Goal: Transaction & Acquisition: Obtain resource

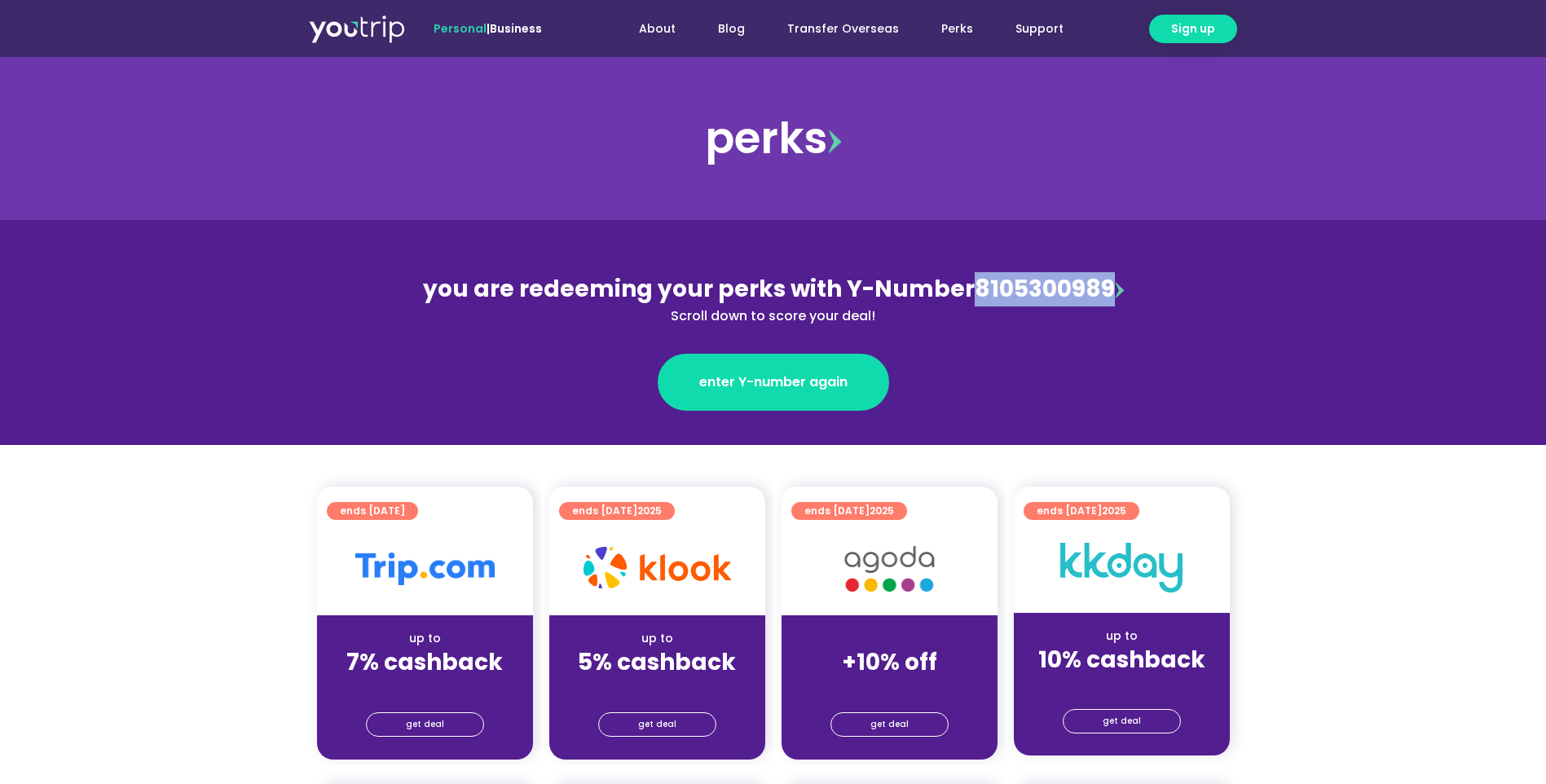
drag, startPoint x: 1109, startPoint y: 291, endPoint x: 969, endPoint y: 295, distance: 140.1
click at [969, 295] on div "you are redeeming your perks with Y-Number 8105300989 Scroll down to score your…" at bounding box center [773, 298] width 707 height 54
copy div "8105300989"
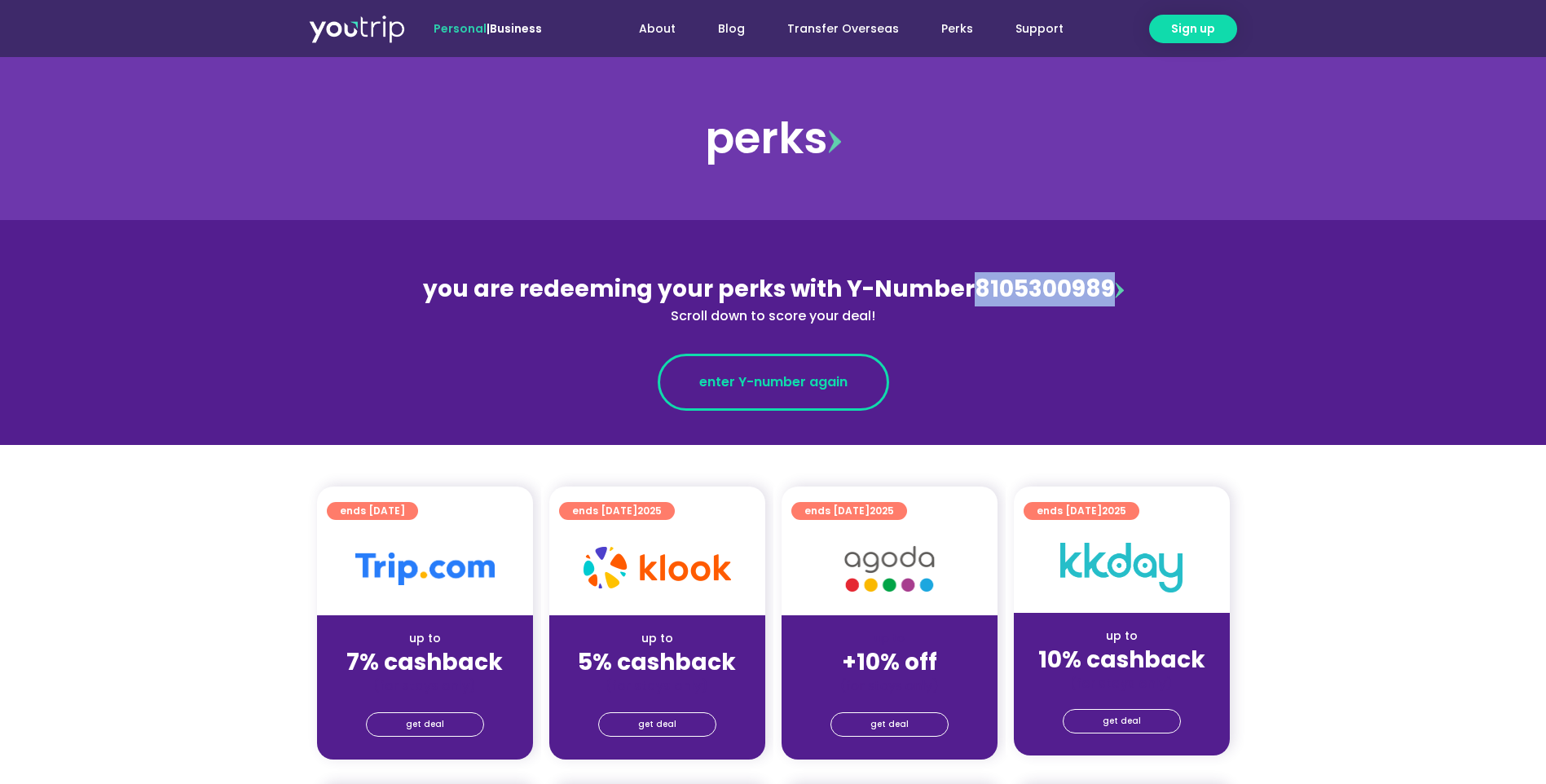
click at [808, 386] on span "enter Y-number again" at bounding box center [773, 382] width 149 height 20
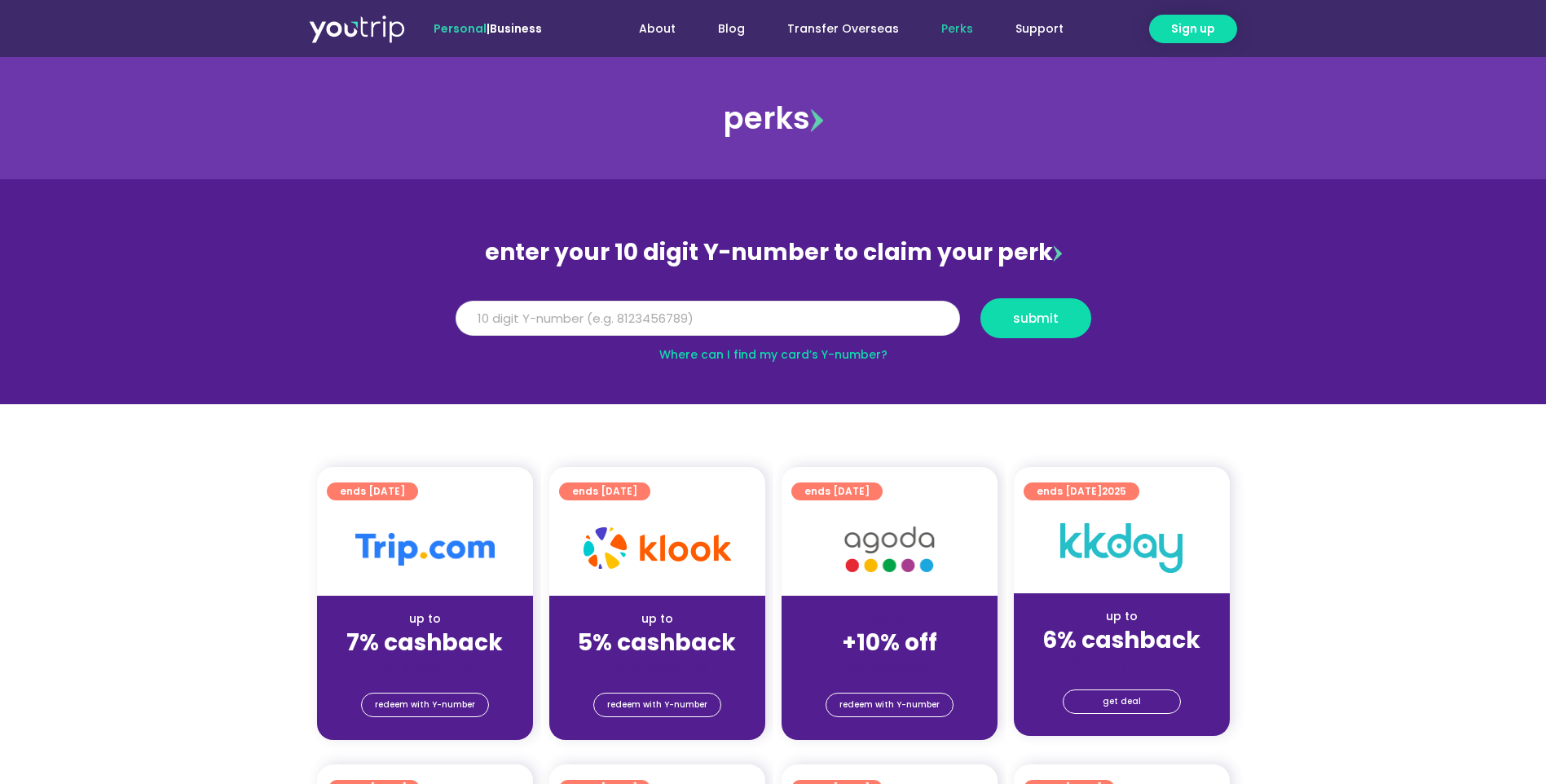
click at [769, 319] on input "Y Number" at bounding box center [707, 318] width 504 height 35
paste input "8105300989"
type input "8105300989"
click at [1065, 315] on span "submit" at bounding box center [1036, 318] width 83 height 12
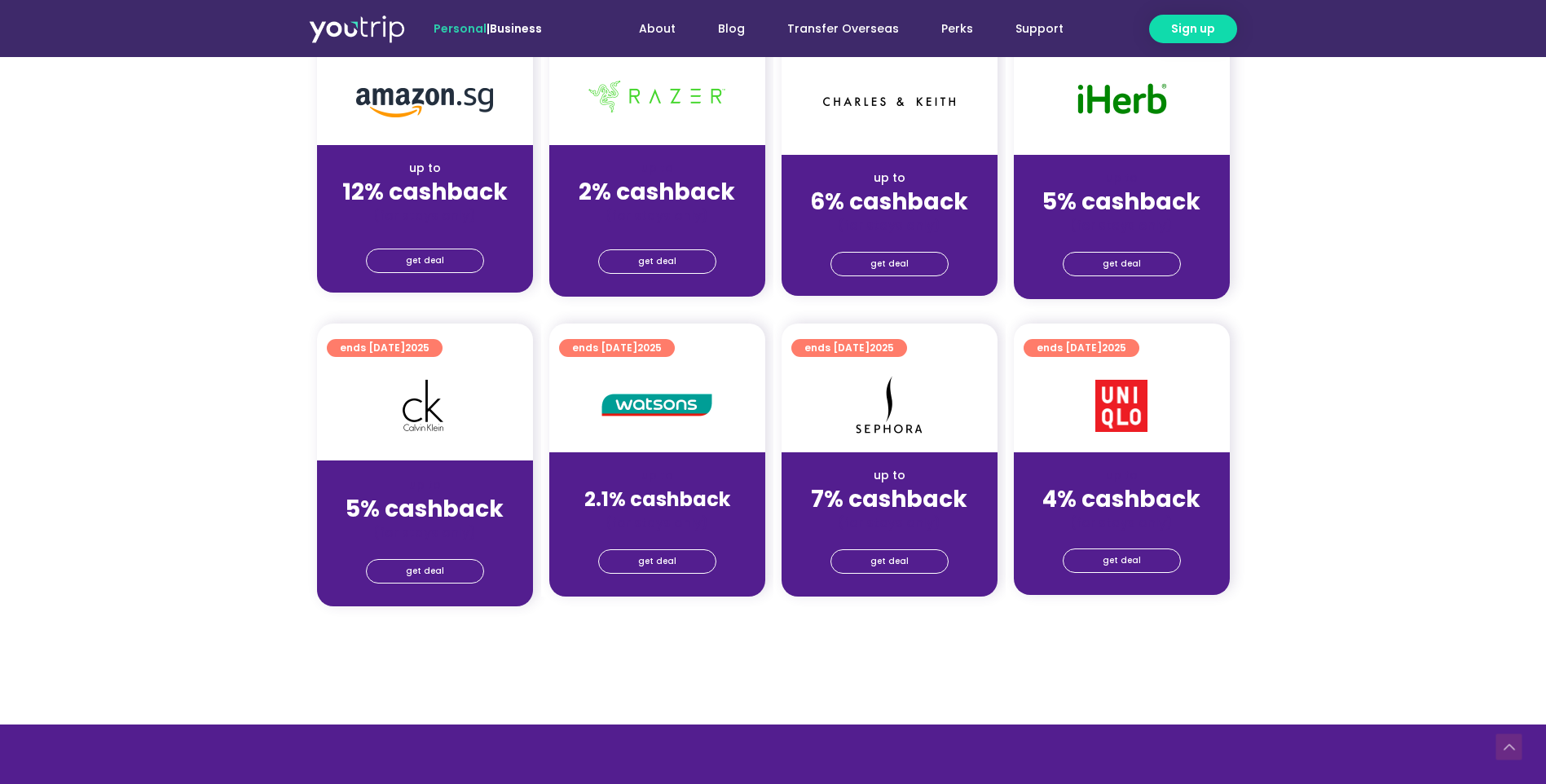
scroll to position [1195, 0]
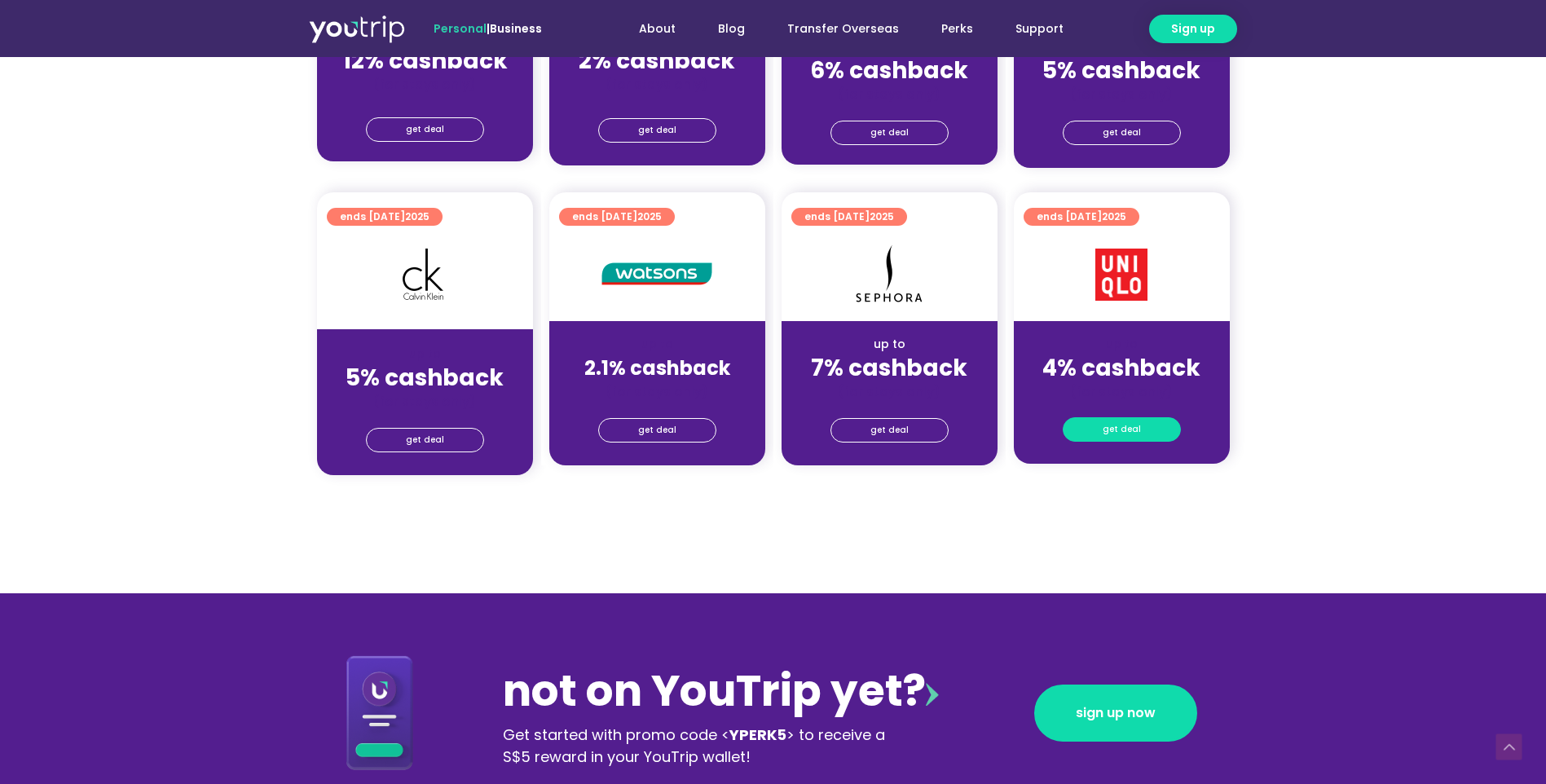
click at [1114, 428] on span "get deal" at bounding box center [1121, 428] width 38 height 23
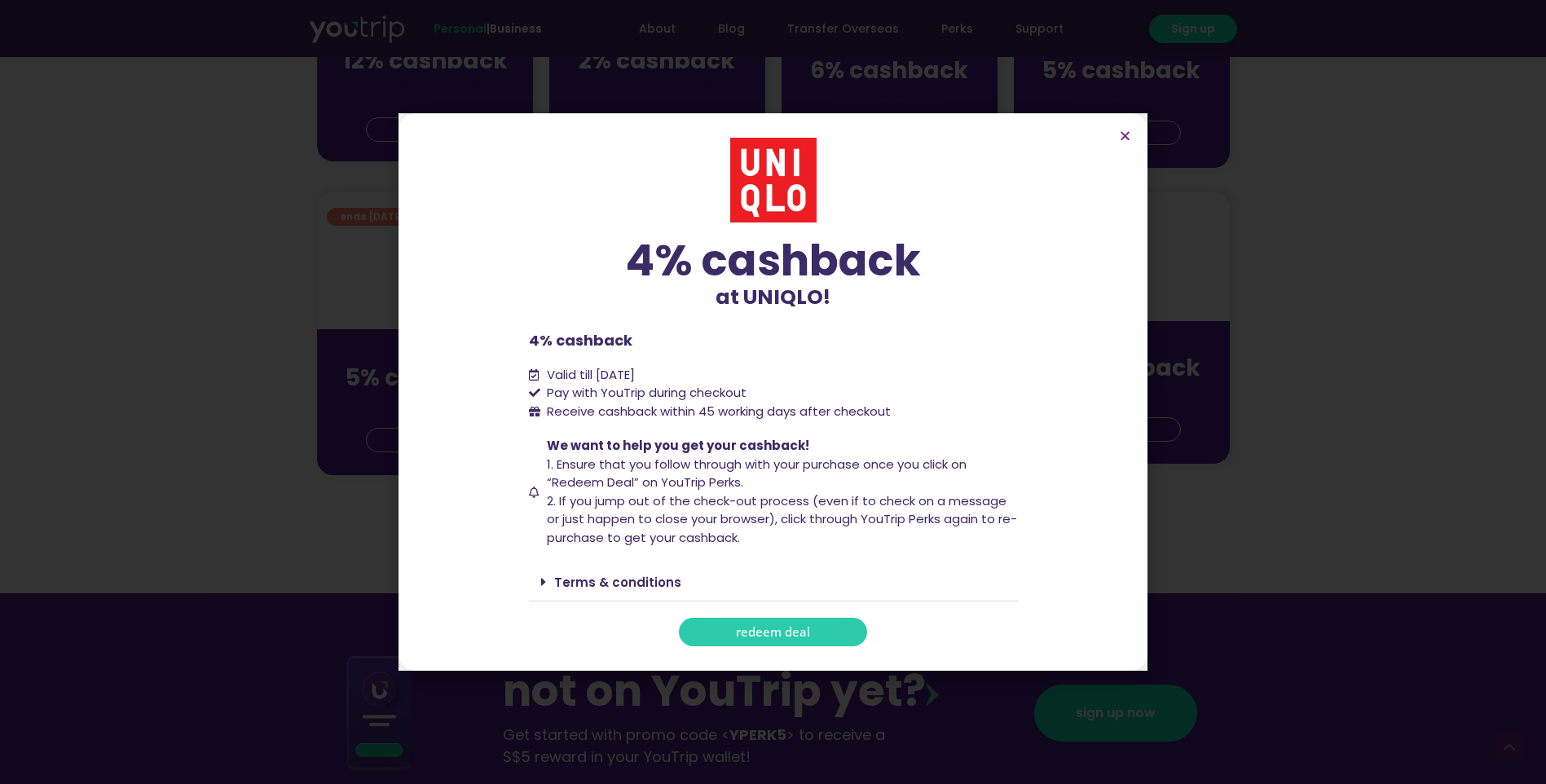
click at [798, 635] on span "redeem deal" at bounding box center [773, 631] width 74 height 12
click at [783, 639] on link "redeem deal" at bounding box center [773, 631] width 188 height 29
